Goal: Information Seeking & Learning: Check status

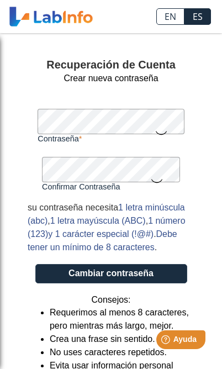
click at [151, 283] on button "Cambiar contraseña" at bounding box center [111, 273] width 152 height 19
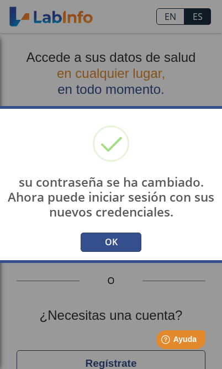
click at [120, 241] on button "OK" at bounding box center [111, 242] width 61 height 19
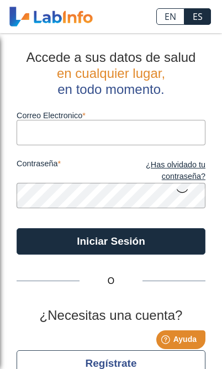
click at [147, 137] on input "Correo Electronico" at bounding box center [111, 132] width 189 height 25
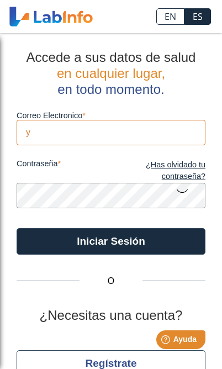
type input "yolymg@icloud.com"
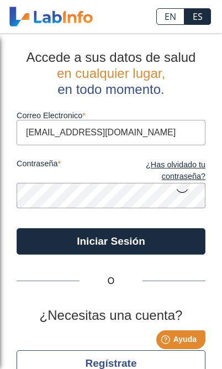
click at [141, 238] on button "Iniciar Sesión" at bounding box center [111, 241] width 189 height 27
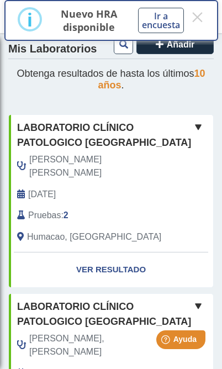
scroll to position [136, 0]
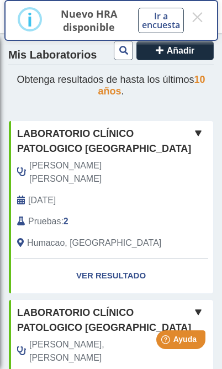
click at [98, 272] on link "Ver Resultado" at bounding box center [111, 276] width 204 height 35
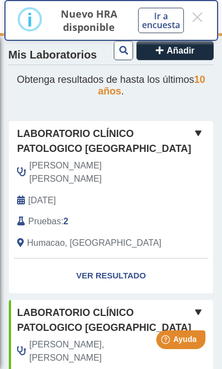
click at [118, 272] on link "Ver Resultado" at bounding box center [111, 276] width 204 height 35
click at [112, 272] on link "Ver Resultado" at bounding box center [111, 276] width 204 height 35
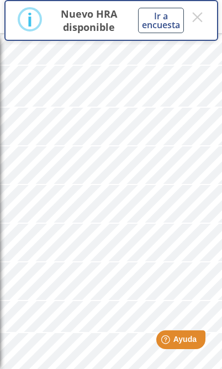
scroll to position [495, 0]
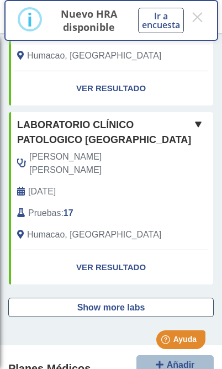
scroll to position [863, 0]
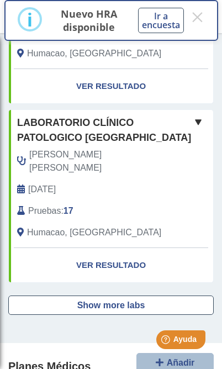
click at [173, 296] on button "Show more labs" at bounding box center [111, 305] width 206 height 19
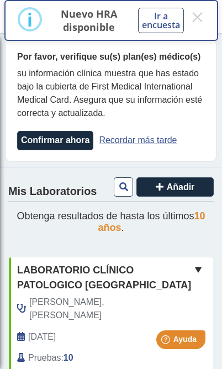
scroll to position [0, 0]
click at [124, 191] on icon at bounding box center [123, 186] width 9 height 9
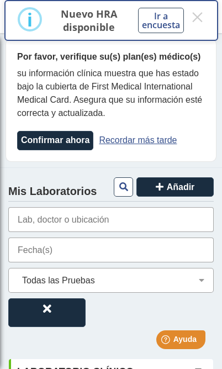
click at [127, 229] on input "text" at bounding box center [111, 219] width 206 height 25
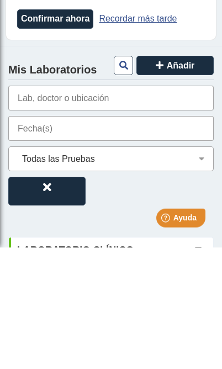
click at [62, 298] on button at bounding box center [46, 312] width 77 height 29
select select
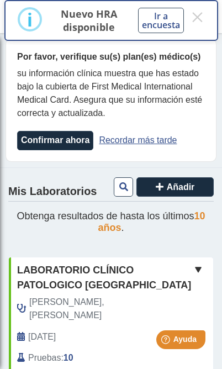
click at [155, 145] on link "Recordar más tarde" at bounding box center [138, 139] width 78 height 9
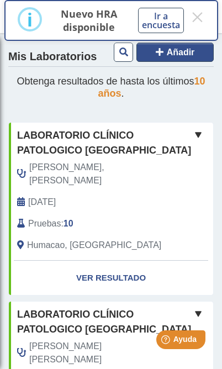
click at [170, 50] on span "Añadir" at bounding box center [181, 52] width 28 height 9
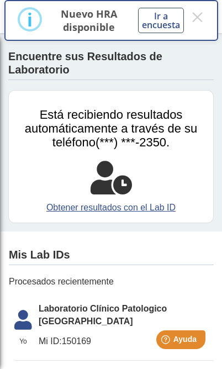
click at [160, 204] on link "Obtener resultados con el Lab ID" at bounding box center [111, 207] width 188 height 13
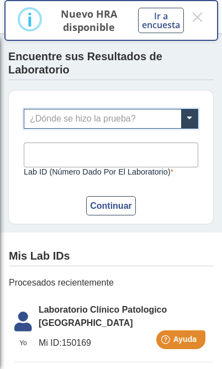
click at [189, 122] on span at bounding box center [189, 118] width 17 height 19
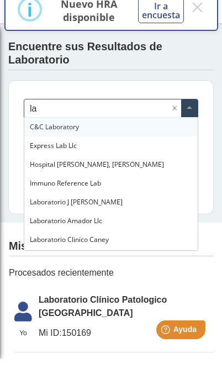
type input "l"
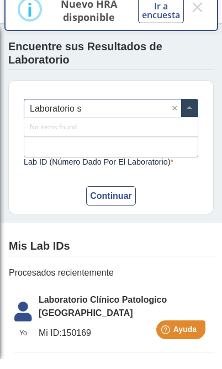
type input "Laboratorio se"
click at [197, 114] on span at bounding box center [189, 118] width 17 height 19
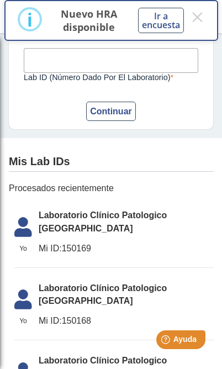
scroll to position [95, 0]
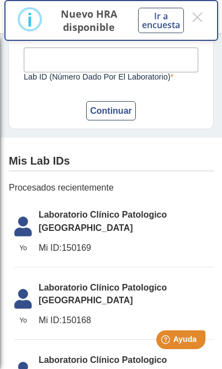
click at [149, 228] on li "Yo Yo Laboratorio Clínico Patologico Sevilla Mi ID: 150169" at bounding box center [113, 235] width 199 height 65
click at [104, 241] on span "Mi ID: 150169" at bounding box center [126, 247] width 175 height 13
click at [55, 215] on span "Laboratorio Clínico Patologico [GEOGRAPHIC_DATA]" at bounding box center [126, 221] width 175 height 27
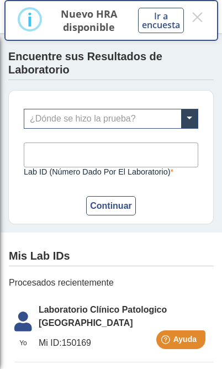
scroll to position [0, 0]
click at [107, 318] on span "Laboratorio Clínico Patologico [GEOGRAPHIC_DATA]" at bounding box center [126, 316] width 175 height 27
